Goal: Task Accomplishment & Management: Use online tool/utility

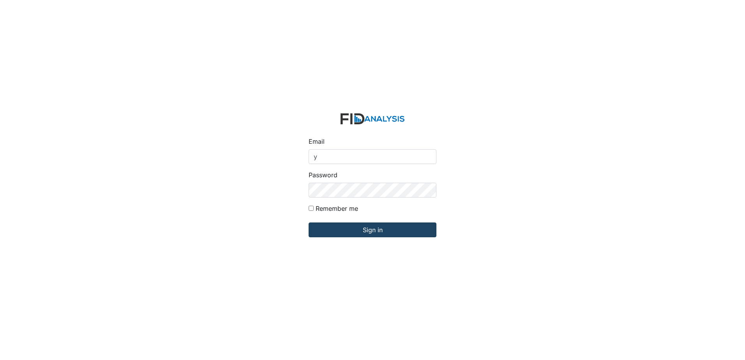
type input "[EMAIL_ADDRESS][DOMAIN_NAME]"
click at [325, 232] on input "Sign in" at bounding box center [373, 230] width 128 height 15
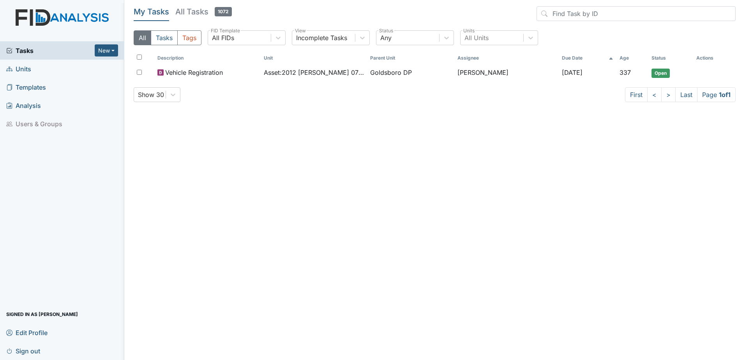
click at [21, 69] on span "Units" at bounding box center [18, 69] width 25 height 12
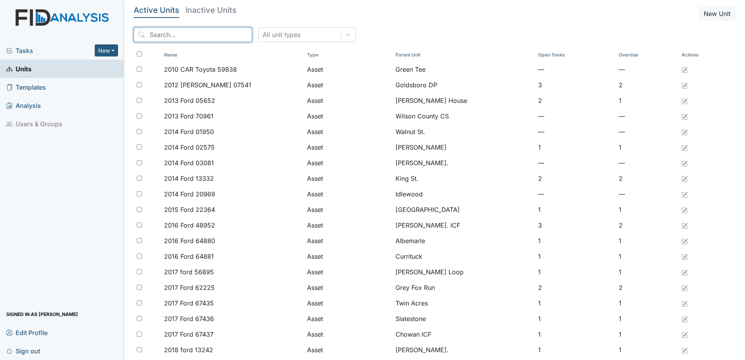
click at [144, 41] on input "search" at bounding box center [193, 34] width 118 height 15
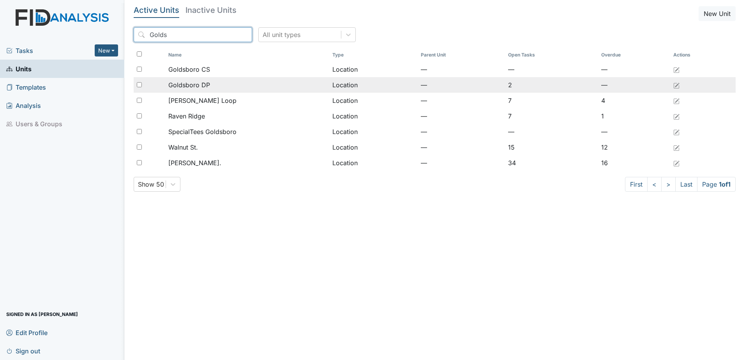
type input "Golds"
click at [137, 86] on input "checkbox" at bounding box center [139, 84] width 5 height 5
checkbox input "true"
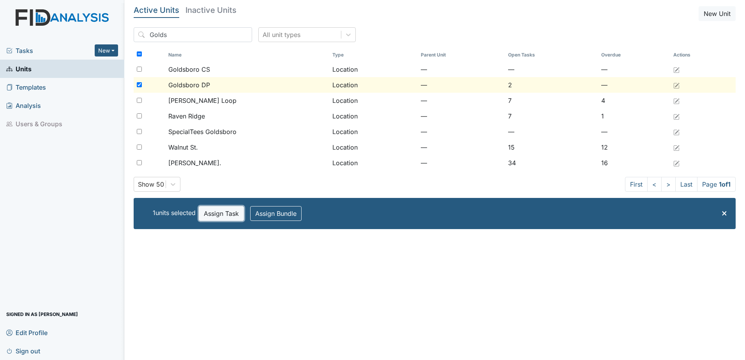
click at [227, 216] on button "Assign Task" at bounding box center [221, 213] width 45 height 15
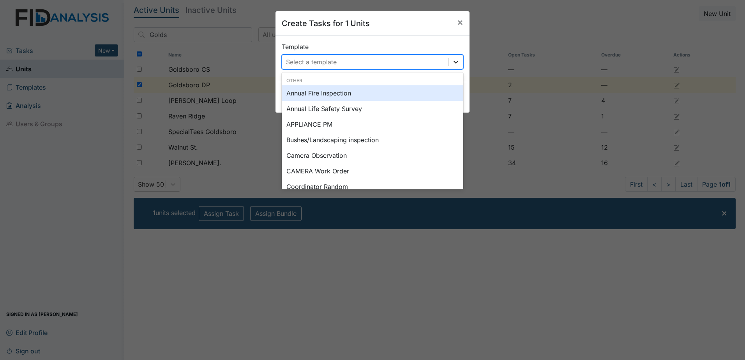
click at [454, 59] on icon at bounding box center [456, 62] width 8 height 8
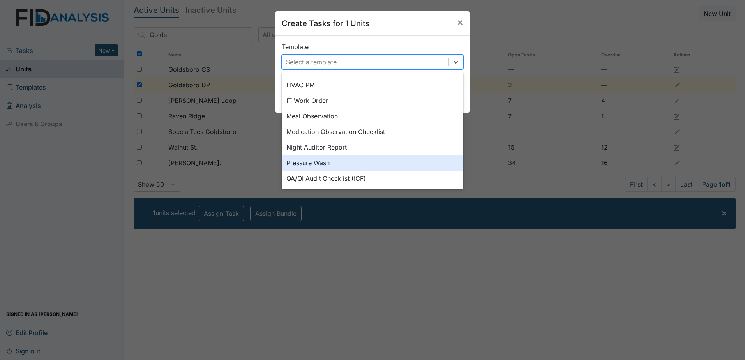
scroll to position [214, 0]
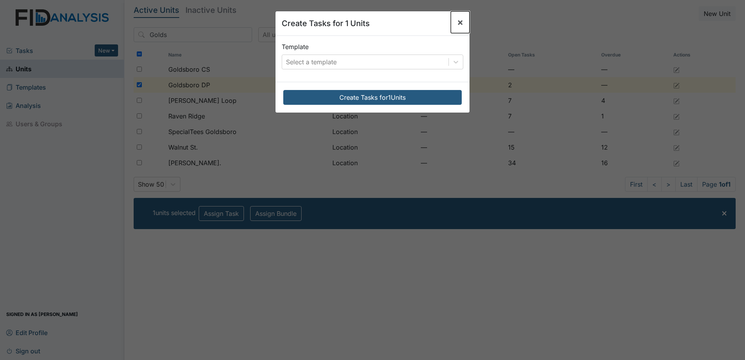
click at [459, 22] on span "×" at bounding box center [460, 21] width 6 height 11
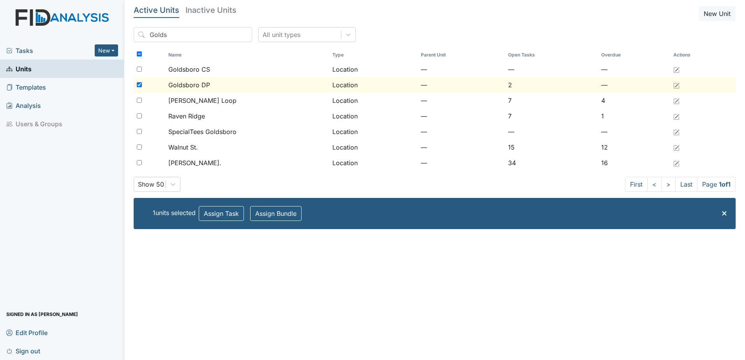
click at [28, 52] on span "Tasks" at bounding box center [50, 50] width 88 height 9
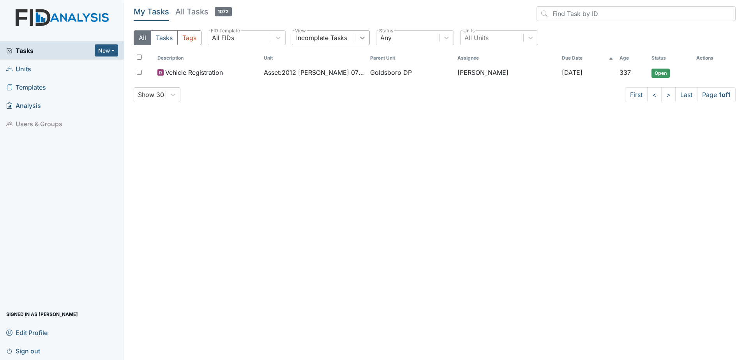
click at [362, 40] on icon at bounding box center [363, 38] width 8 height 8
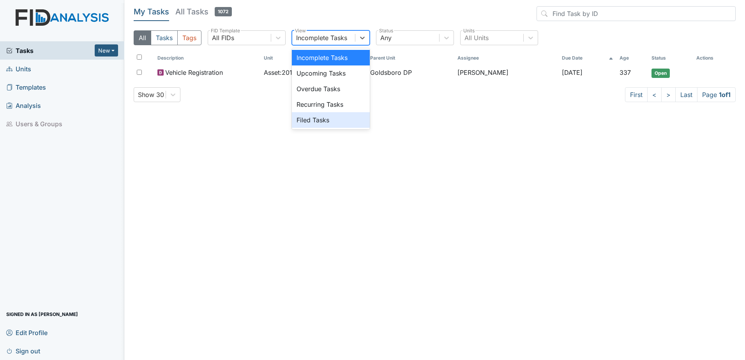
click at [306, 121] on div "Filed Tasks" at bounding box center [331, 120] width 78 height 16
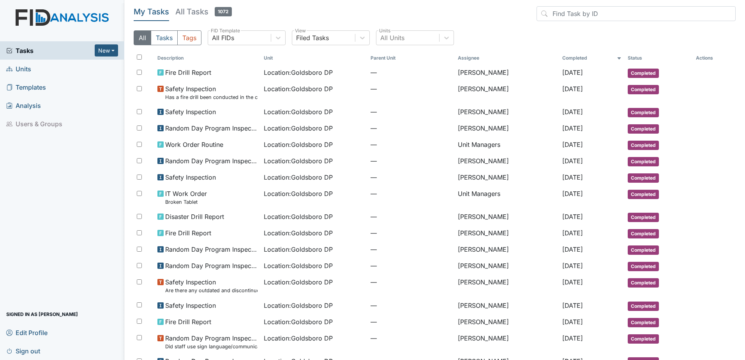
click at [30, 47] on span "Tasks" at bounding box center [50, 50] width 88 height 9
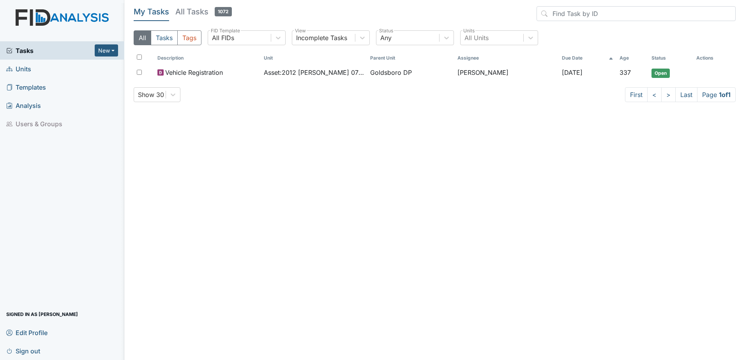
click at [24, 71] on span "Units" at bounding box center [18, 69] width 25 height 12
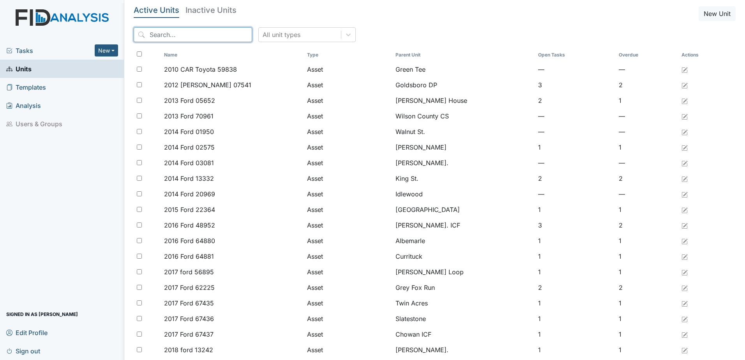
click at [165, 37] on input "search" at bounding box center [193, 34] width 118 height 15
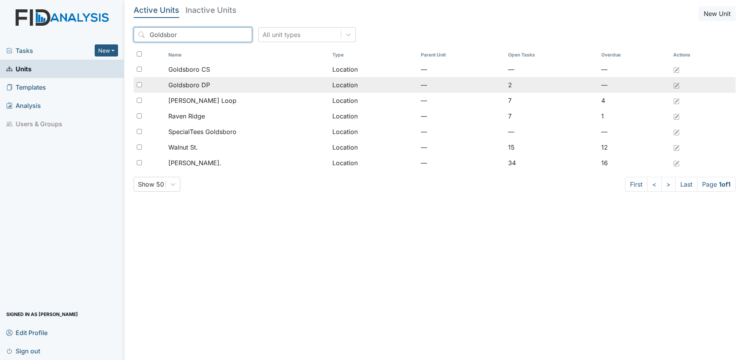
type input "Goldsbor"
click at [138, 85] on input "checkbox" at bounding box center [139, 84] width 5 height 5
checkbox input "true"
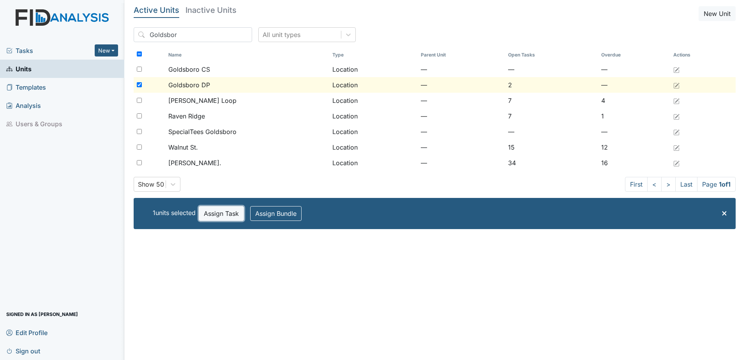
click at [226, 213] on button "Assign Task" at bounding box center [221, 213] width 45 height 15
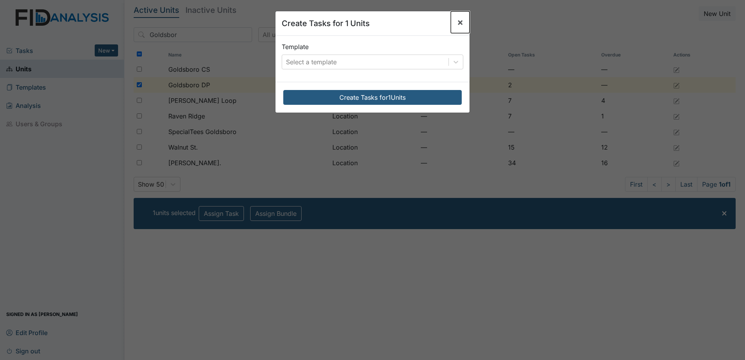
click at [458, 21] on span "×" at bounding box center [460, 21] width 6 height 11
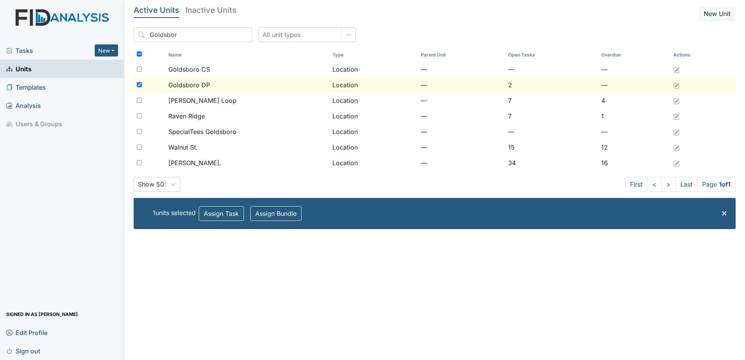
click at [31, 51] on span "Tasks" at bounding box center [50, 50] width 88 height 9
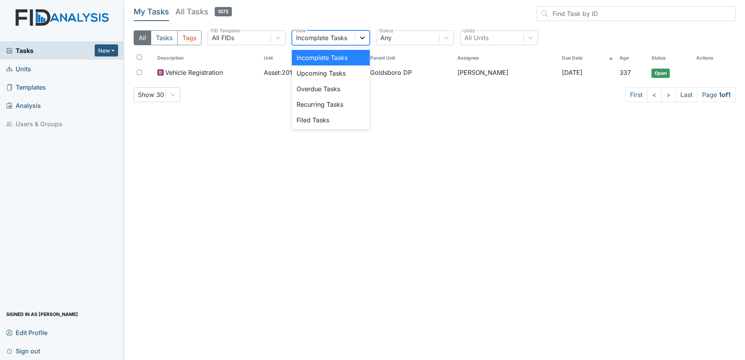
click at [362, 38] on icon at bounding box center [362, 38] width 5 height 3
click at [320, 120] on div "Filed Tasks" at bounding box center [331, 120] width 78 height 16
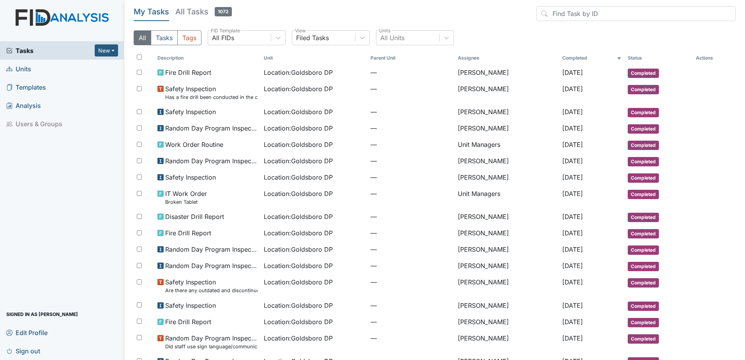
click at [23, 69] on span "Units" at bounding box center [18, 69] width 25 height 12
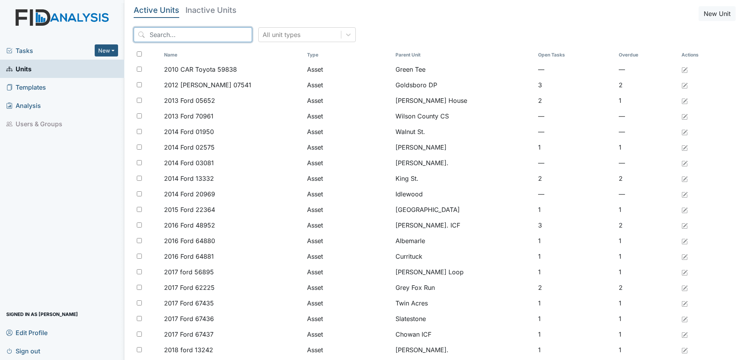
click at [176, 35] on input "search" at bounding box center [193, 34] width 118 height 15
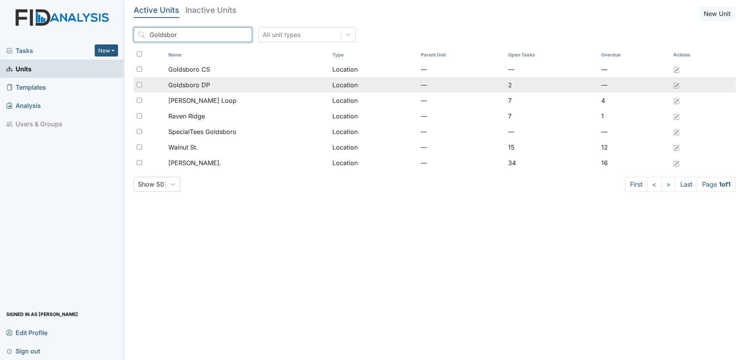
type input "Goldsbor"
click at [139, 87] on div at bounding box center [150, 85] width 32 height 16
checkbox input "true"
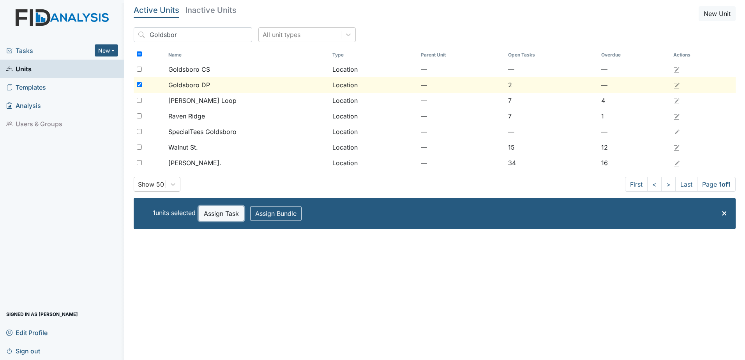
click at [238, 212] on button "Assign Task" at bounding box center [221, 213] width 45 height 15
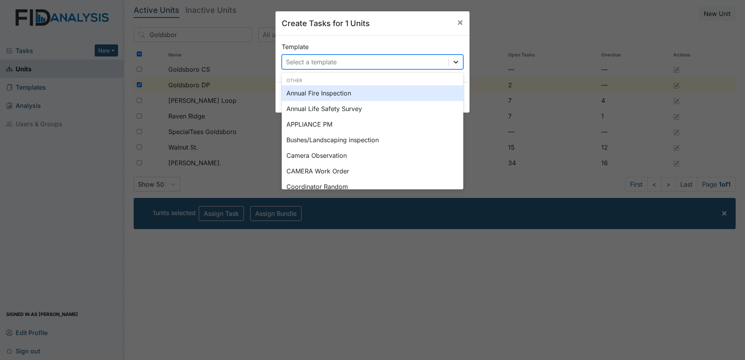
click at [459, 62] on div at bounding box center [456, 62] width 14 height 14
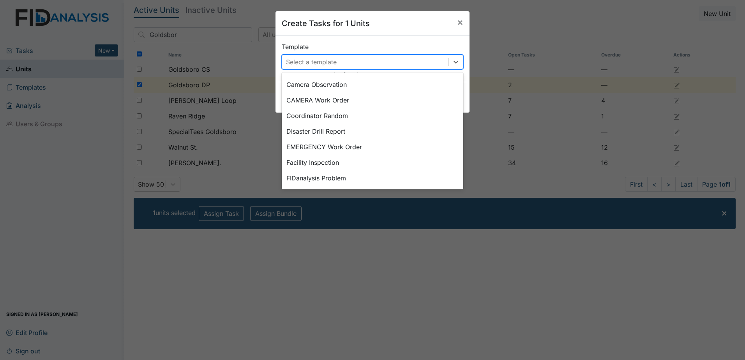
scroll to position [60, 0]
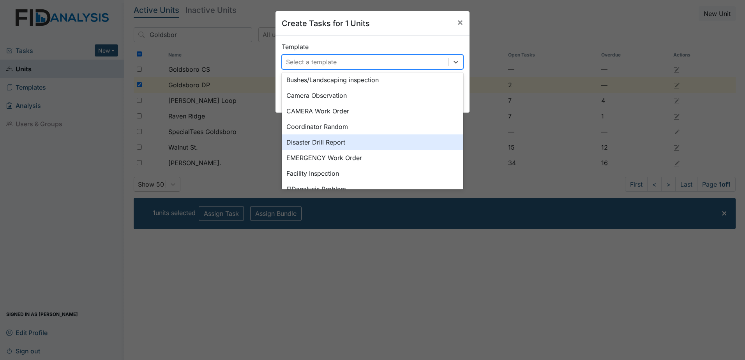
click at [305, 143] on div "Disaster Drill Report" at bounding box center [373, 142] width 182 height 16
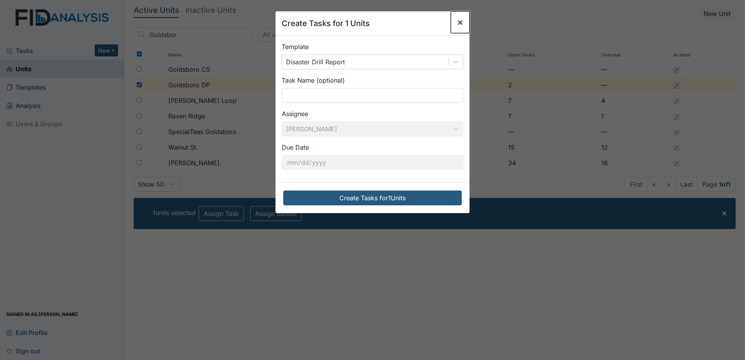
click at [457, 23] on span "×" at bounding box center [460, 21] width 6 height 11
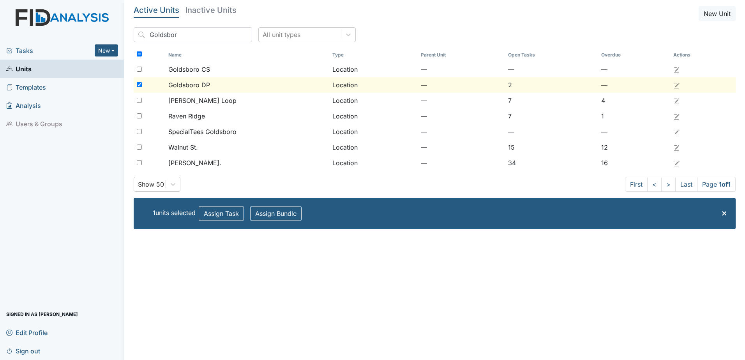
click at [28, 52] on span "Tasks" at bounding box center [50, 50] width 88 height 9
